Goal: Task Accomplishment & Management: Manage account settings

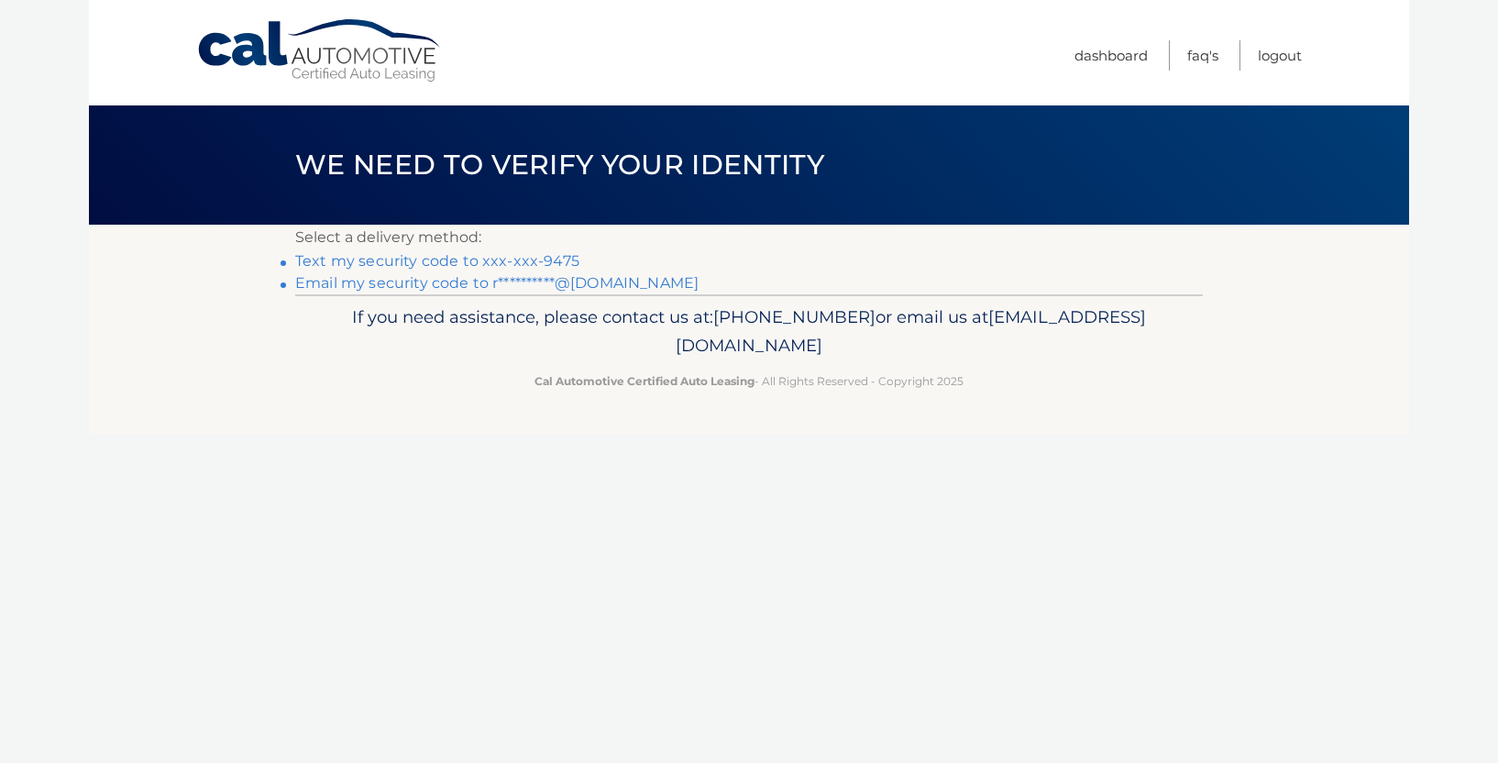
click at [449, 286] on link "**********" at bounding box center [496, 282] width 403 height 17
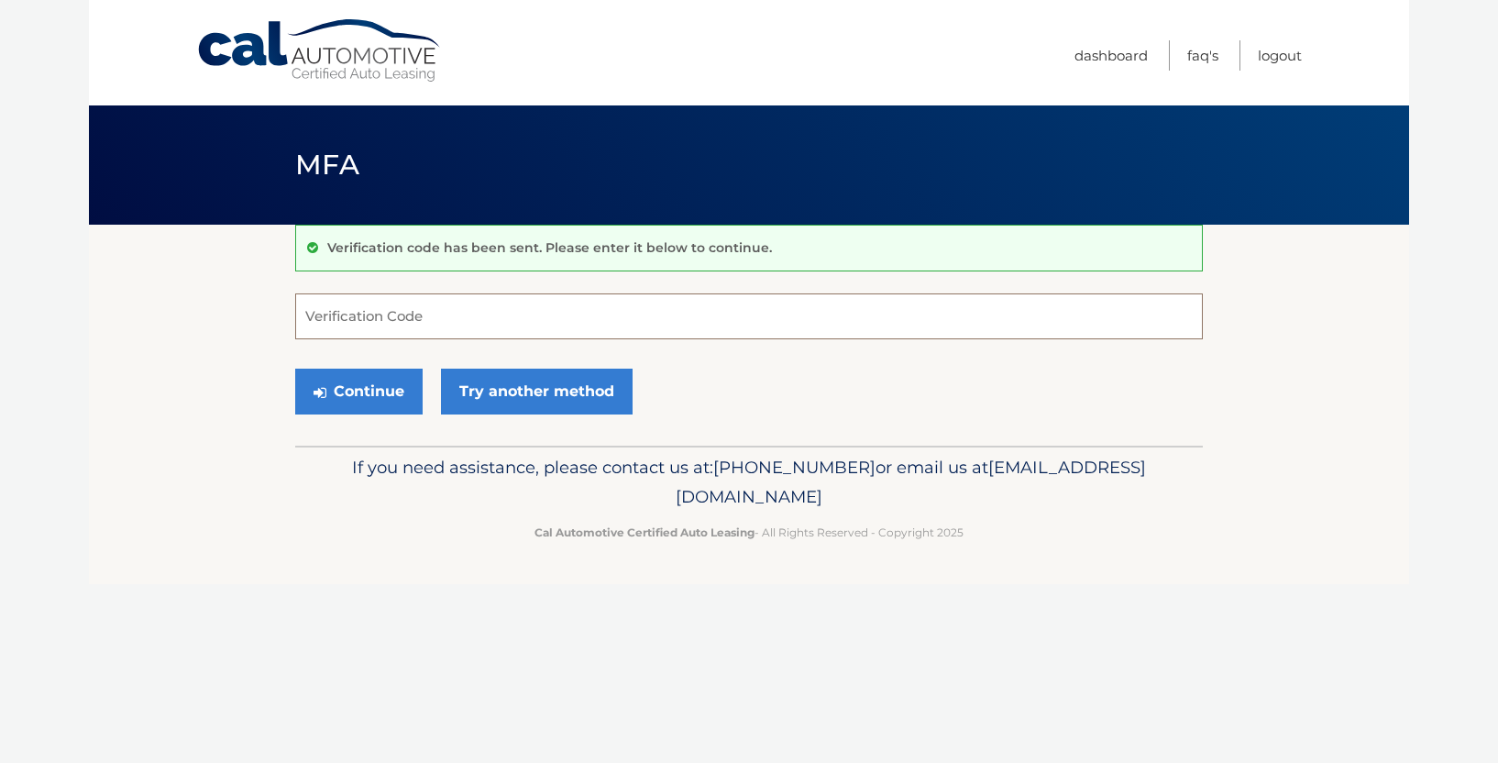
click at [391, 312] on input "Verification Code" at bounding box center [749, 316] width 908 height 46
paste input "081084"
click at [372, 392] on button "Continue" at bounding box center [358, 392] width 127 height 46
click at [437, 330] on input "081084" at bounding box center [749, 316] width 908 height 46
type input "081084"
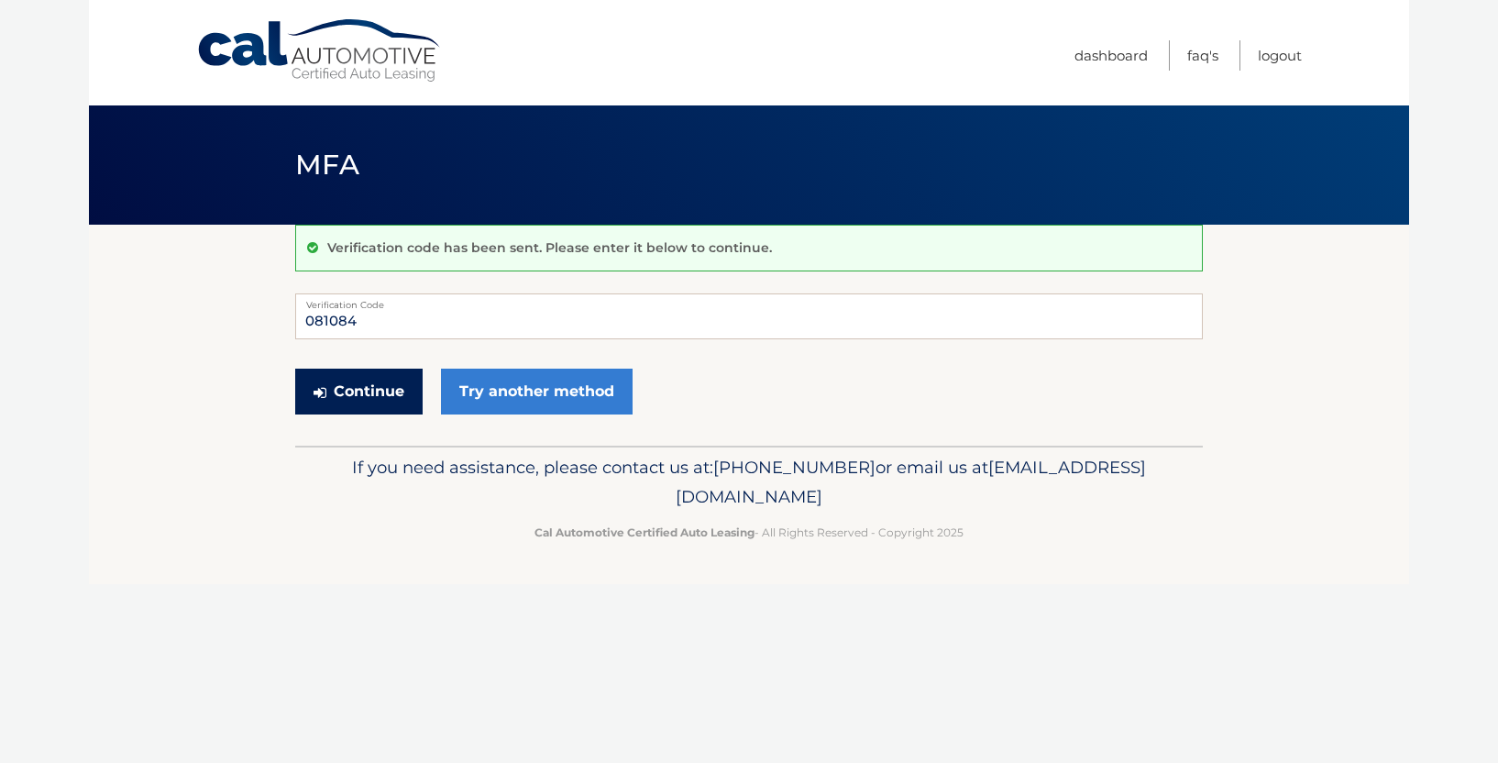
click at [364, 410] on button "Continue" at bounding box center [358, 392] width 127 height 46
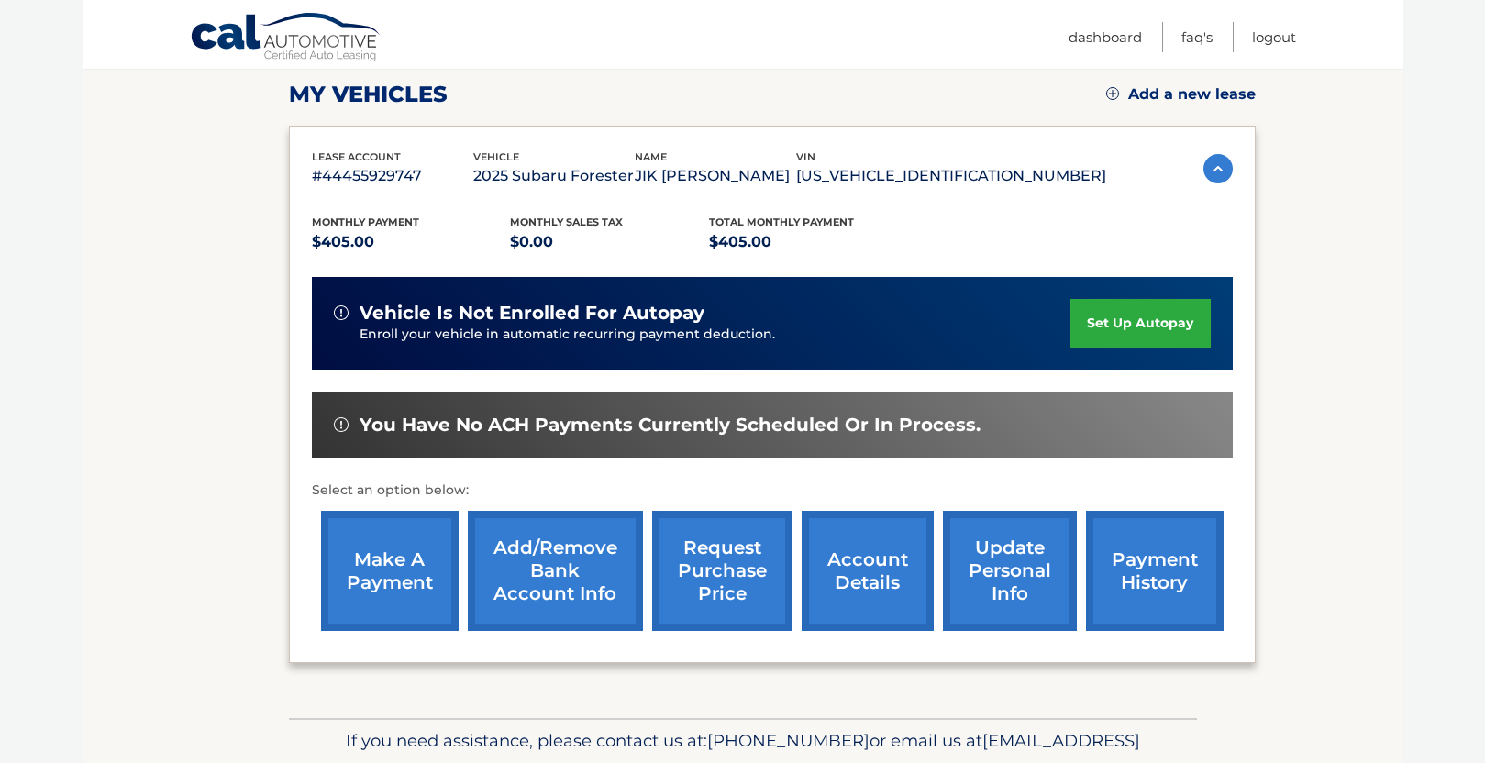
scroll to position [348, 0]
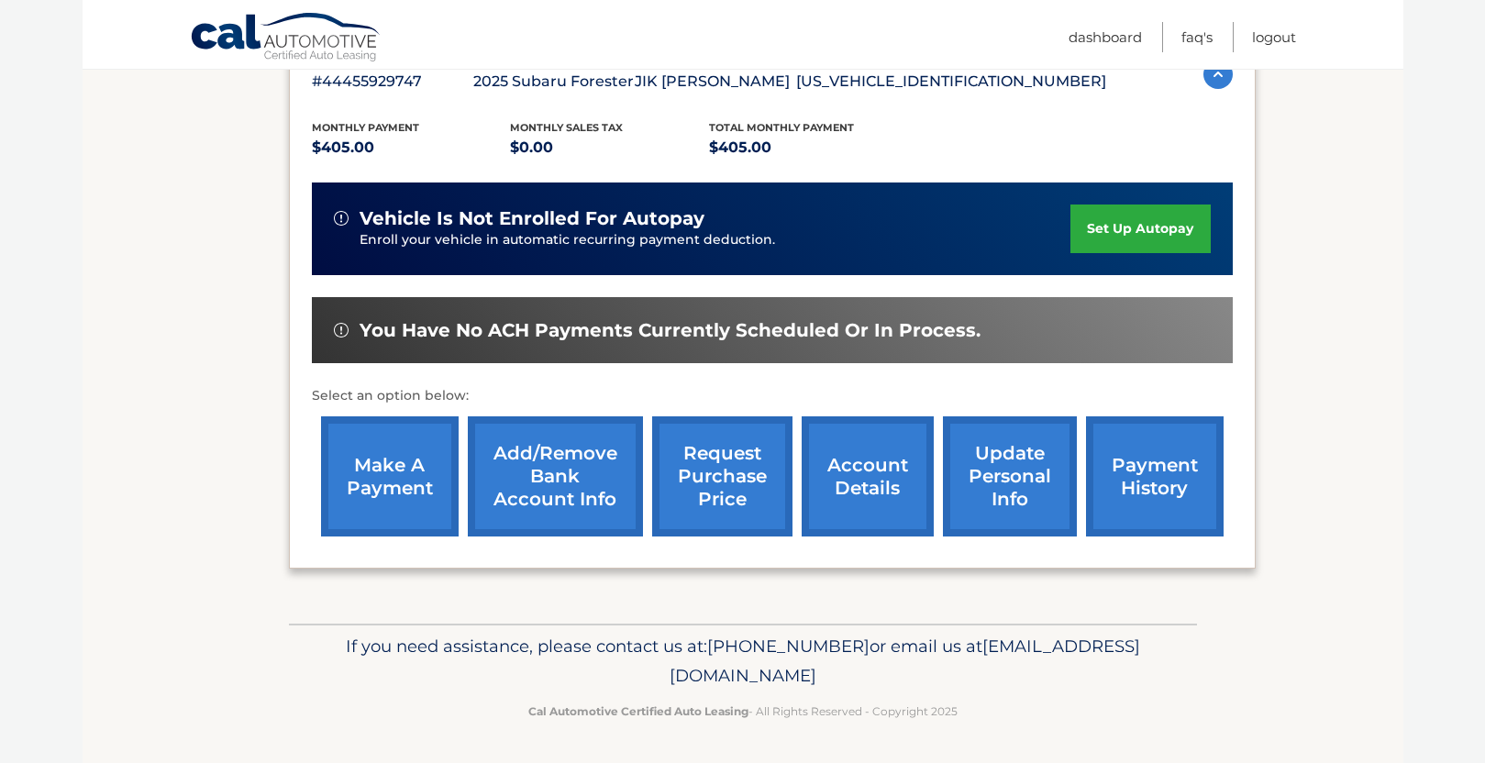
click at [385, 489] on link "make a payment" at bounding box center [390, 476] width 138 height 120
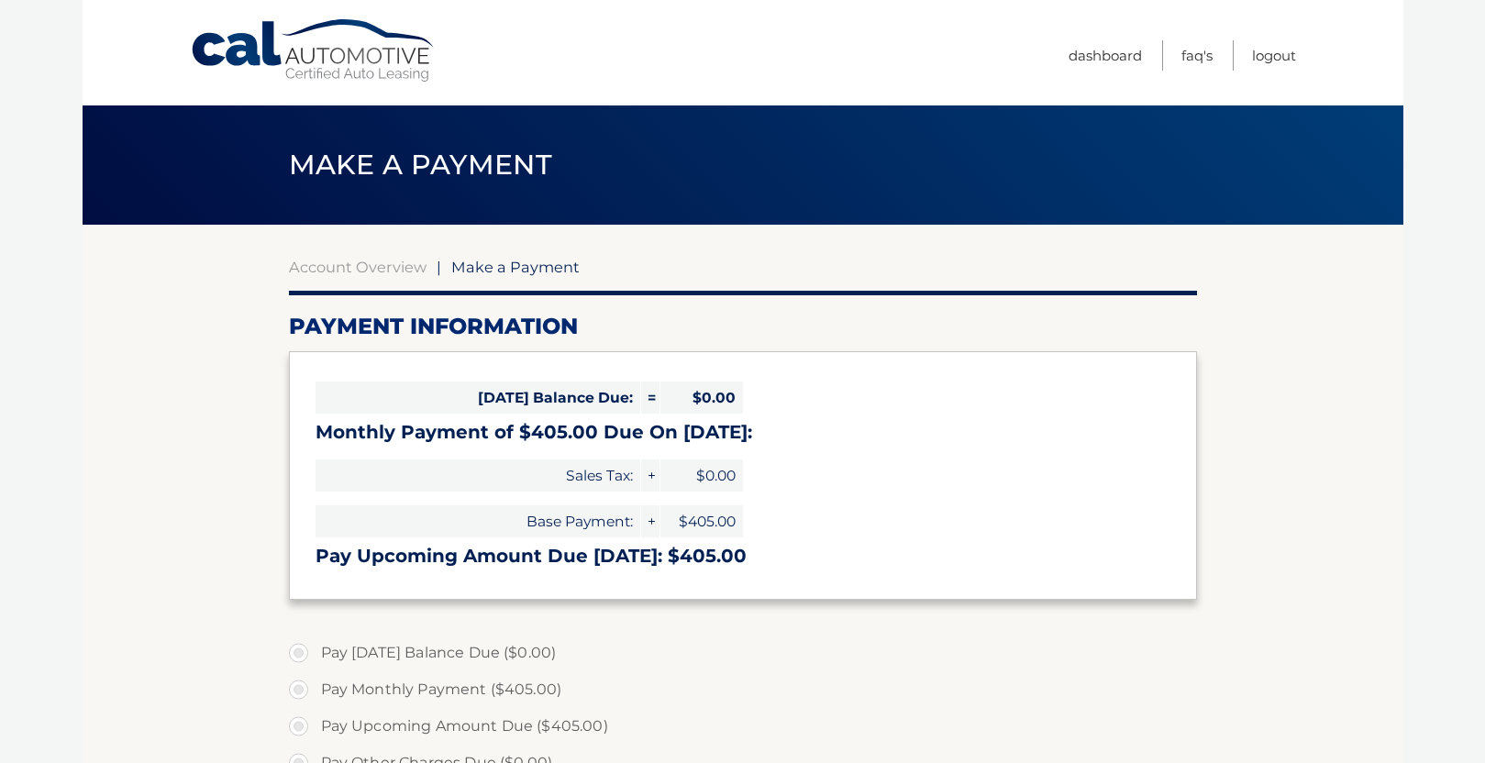
select select "YjU5ZDk3YzctNmQ2NS00Y2Y0LTk1YmItMjJlNzczNzk2YWJi"
click at [1101, 57] on link "Dashboard" at bounding box center [1104, 55] width 73 height 30
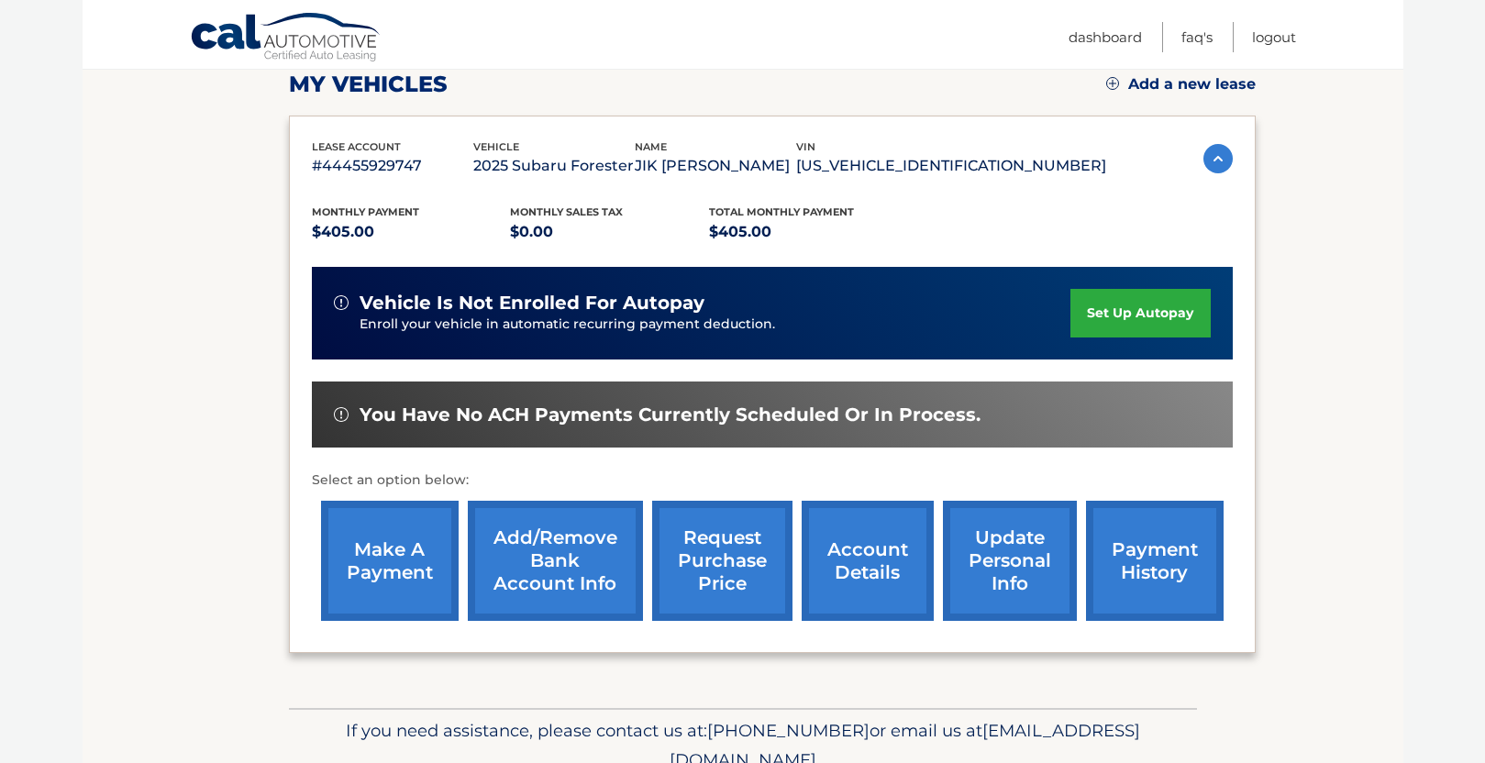
scroll to position [275, 0]
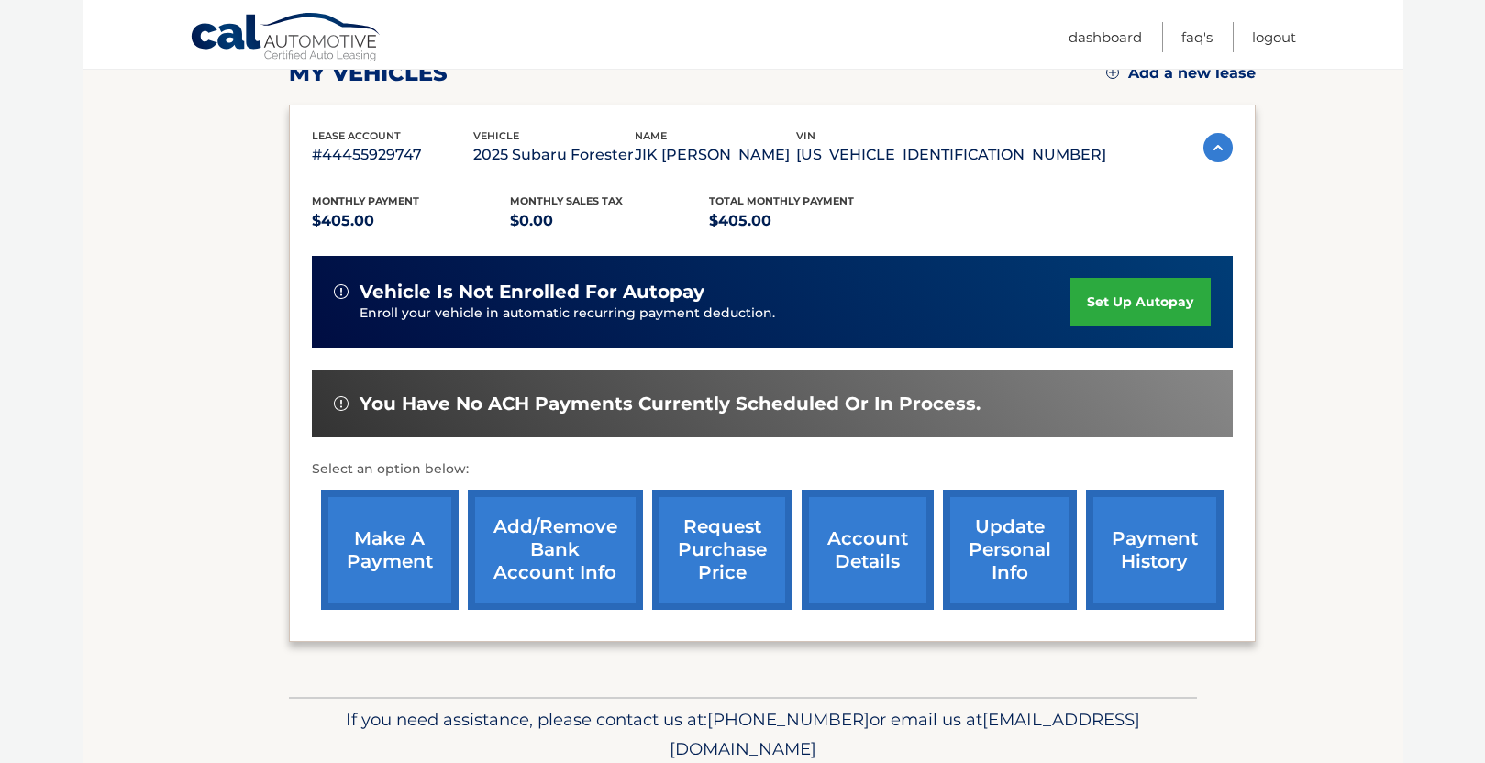
click at [1141, 539] on link "payment history" at bounding box center [1155, 550] width 138 height 120
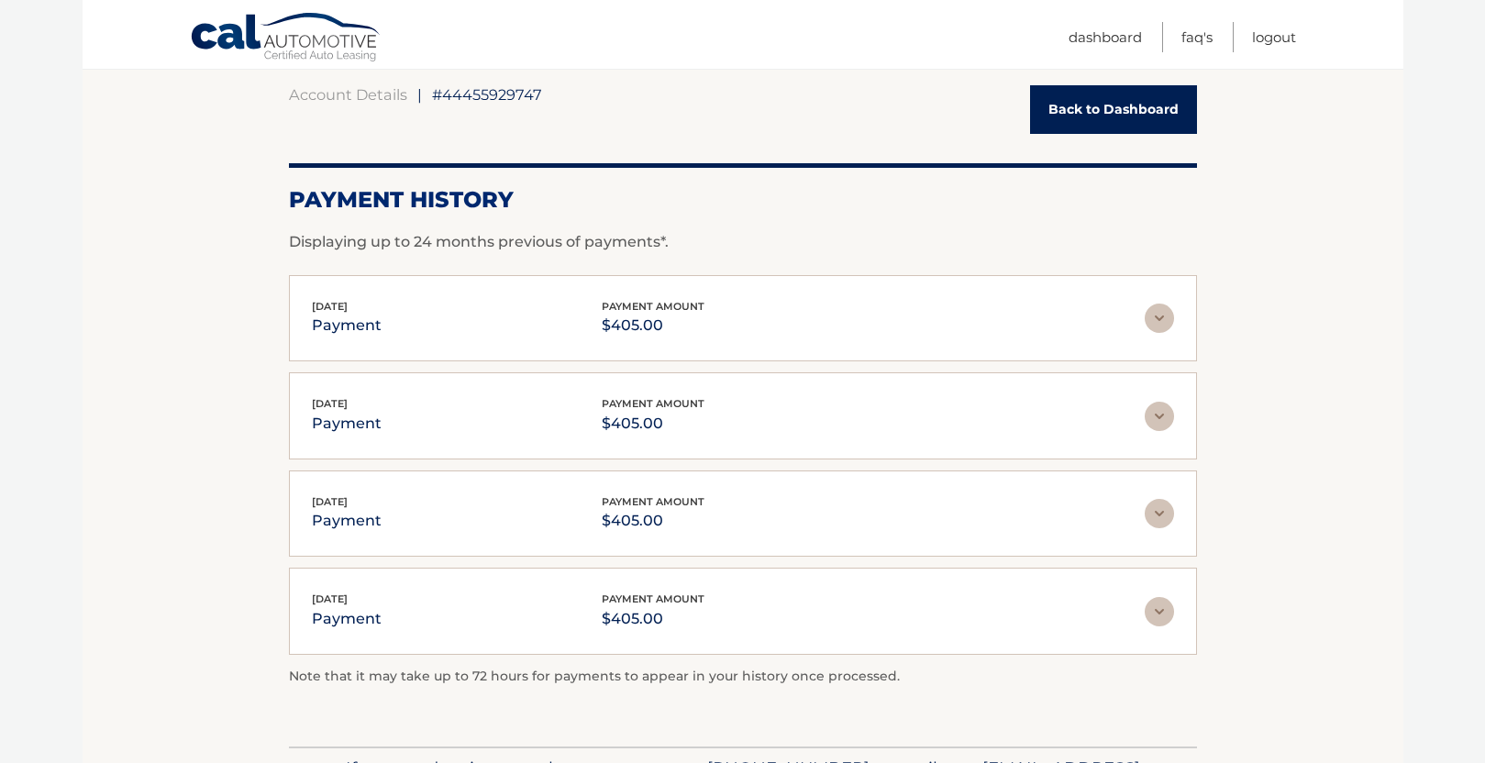
scroll to position [183, 0]
